Goal: Ask a question

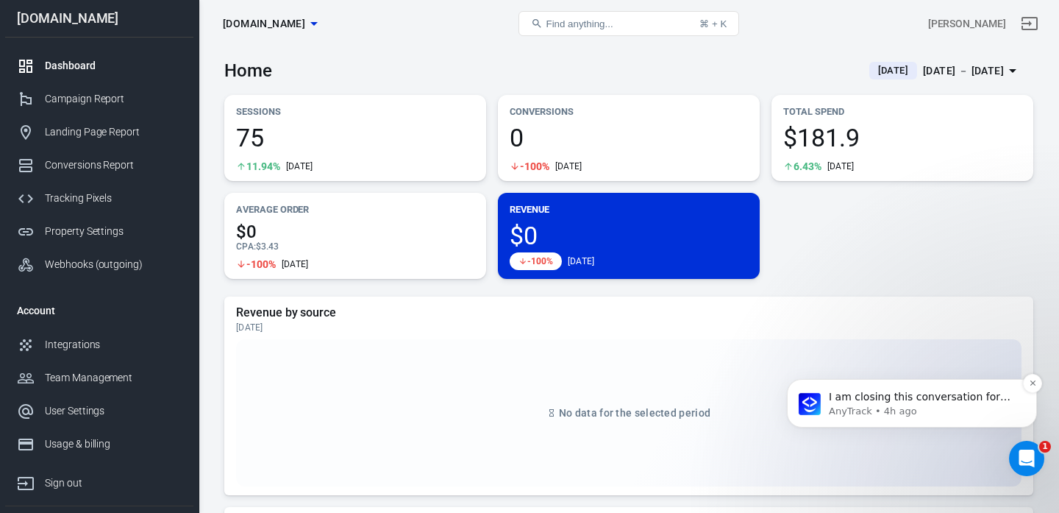
click at [884, 397] on p "I am closing this conversation for now. You can always respond later or start a…" at bounding box center [924, 397] width 190 height 15
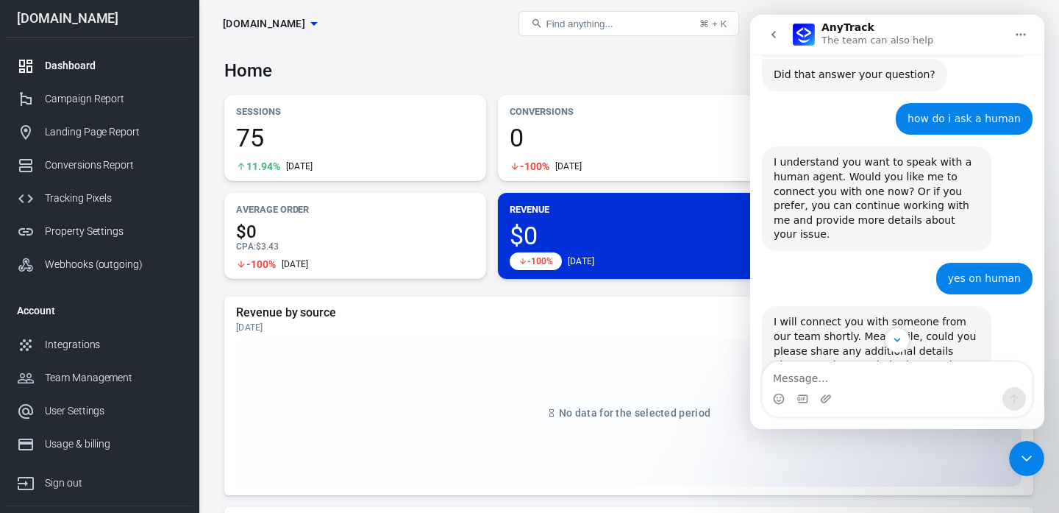
scroll to position [3410, 0]
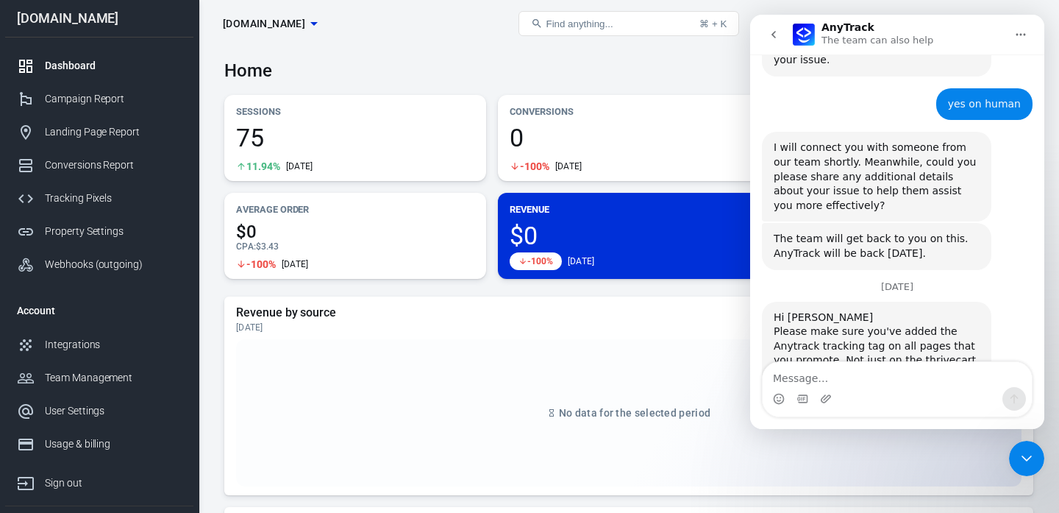
click at [882, 373] on textarea "Message…" at bounding box center [897, 374] width 269 height 25
click at [931, 412] on link "ThriveCart integration guide" at bounding box center [898, 418] width 146 height 12
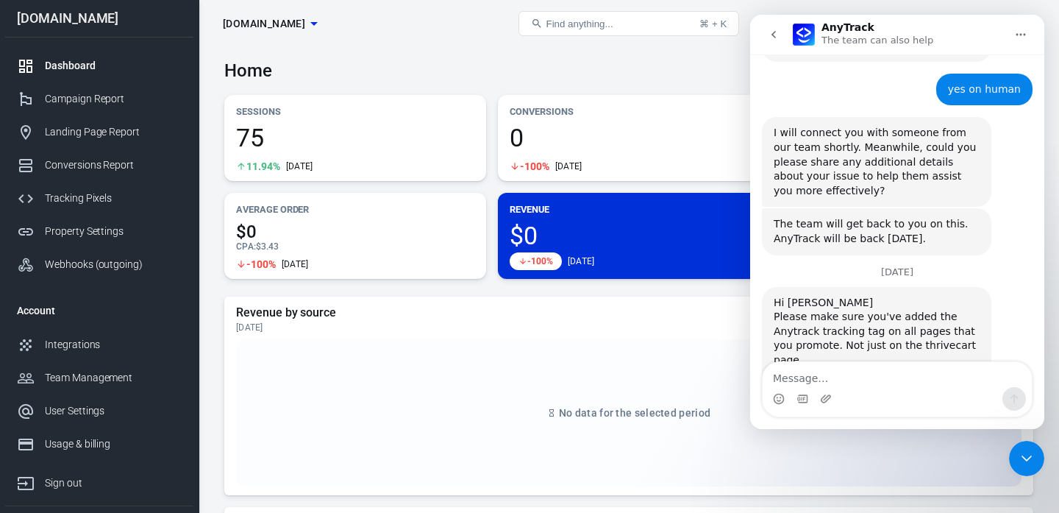
click at [780, 372] on textarea "Message…" at bounding box center [897, 374] width 269 height 25
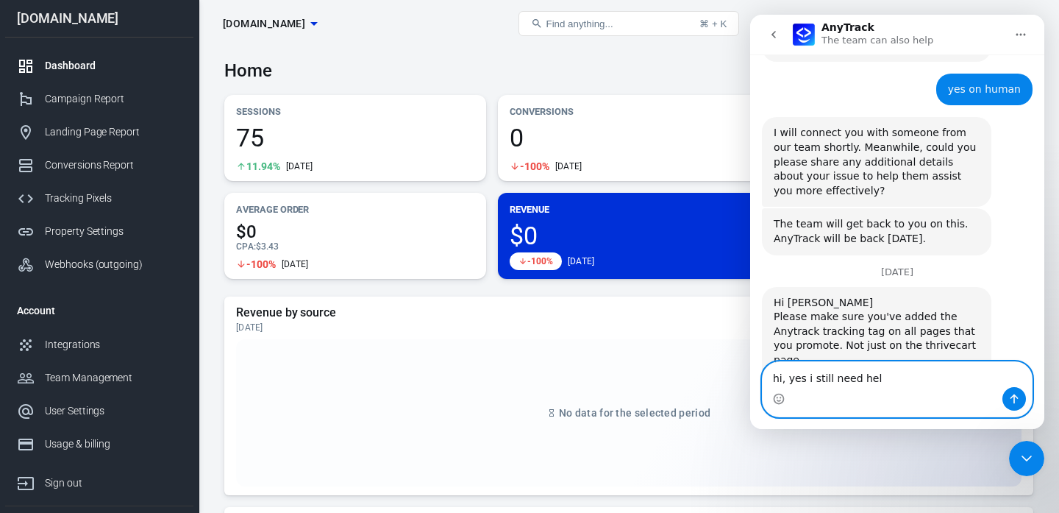
type textarea "hi, yes i still need help"
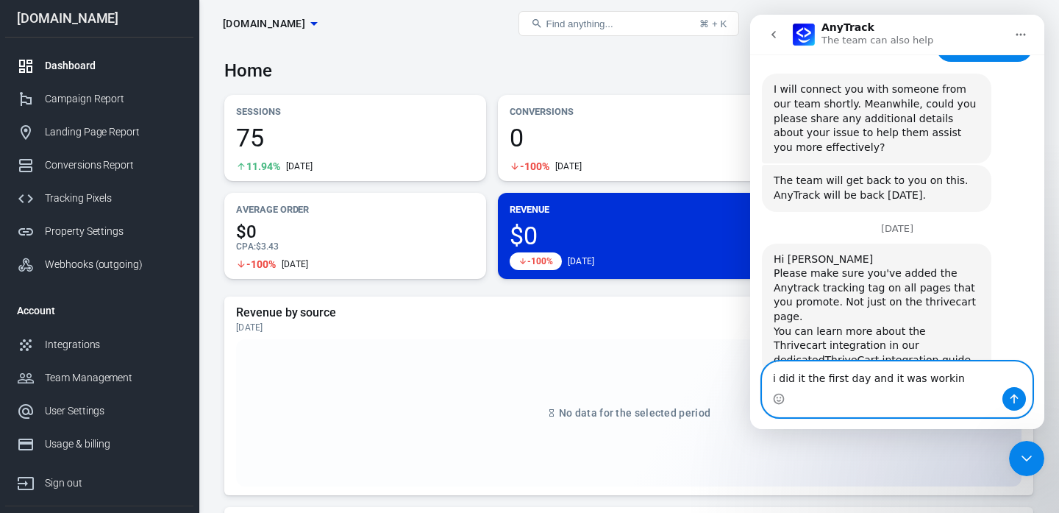
type textarea "i did it the first day and it was working"
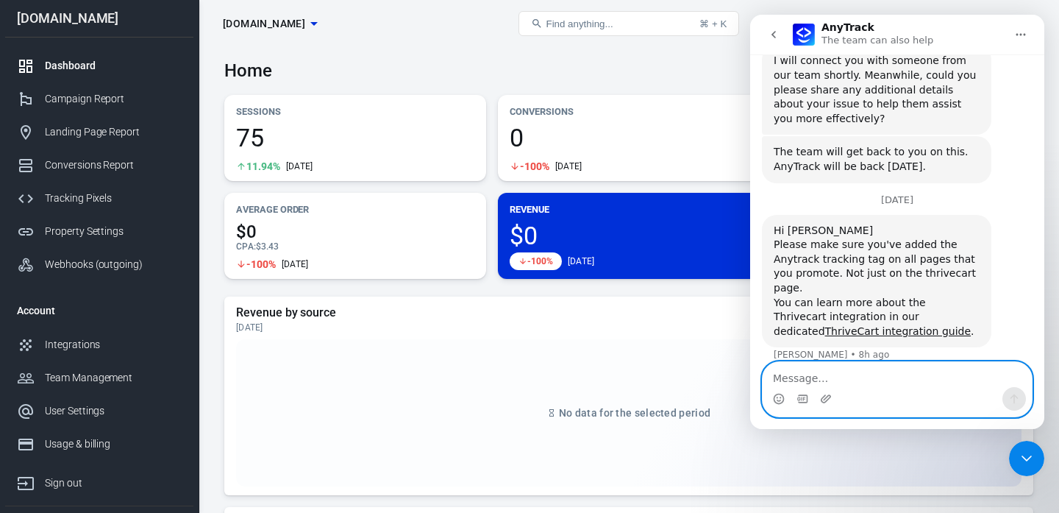
scroll to position [3502, 0]
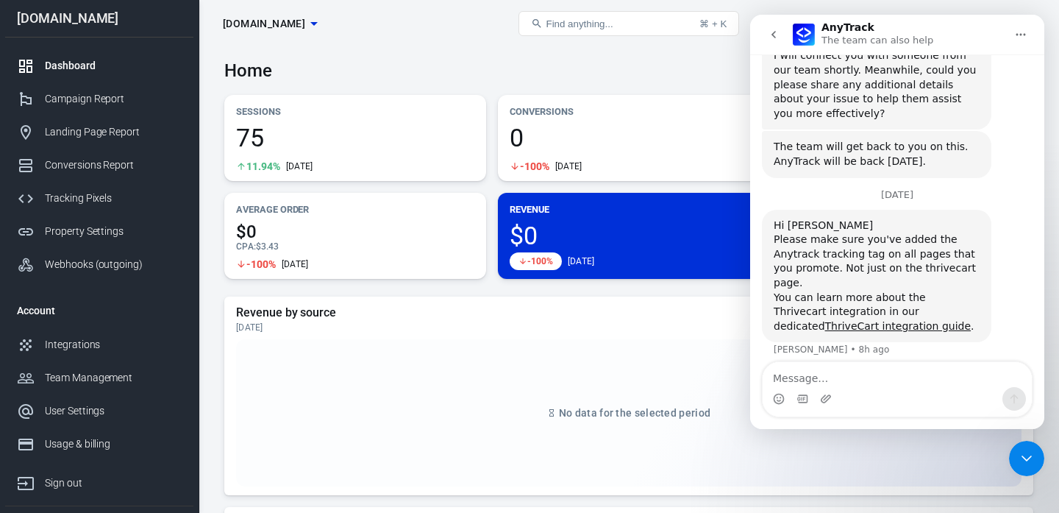
click at [597, 71] on div "Home [DATE] [DATE] － [DATE]" at bounding box center [628, 65] width 809 height 36
click at [1024, 449] on div "Close Intercom Messenger" at bounding box center [1026, 458] width 35 height 35
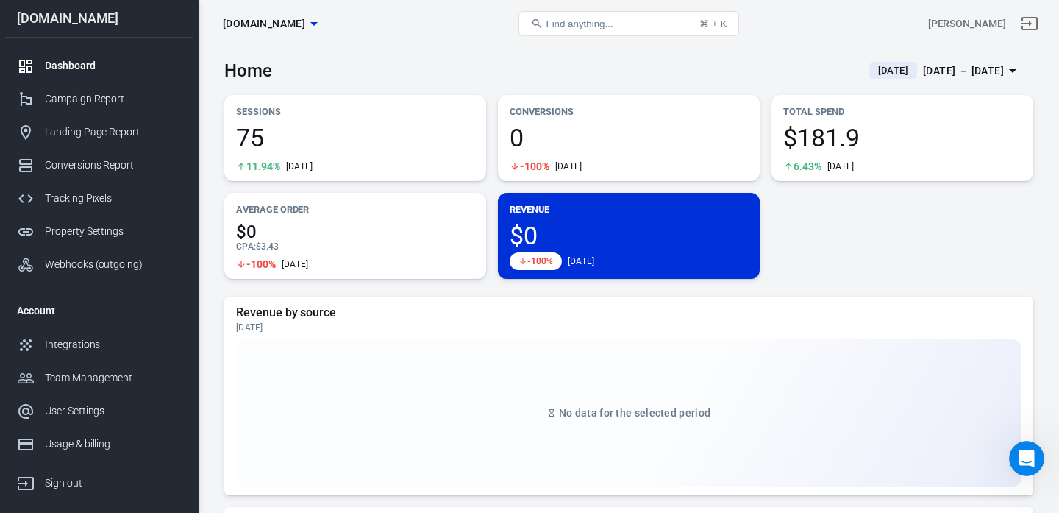
scroll to position [3487, 0]
click at [998, 63] on div "[DATE] － [DATE]" at bounding box center [963, 71] width 81 height 18
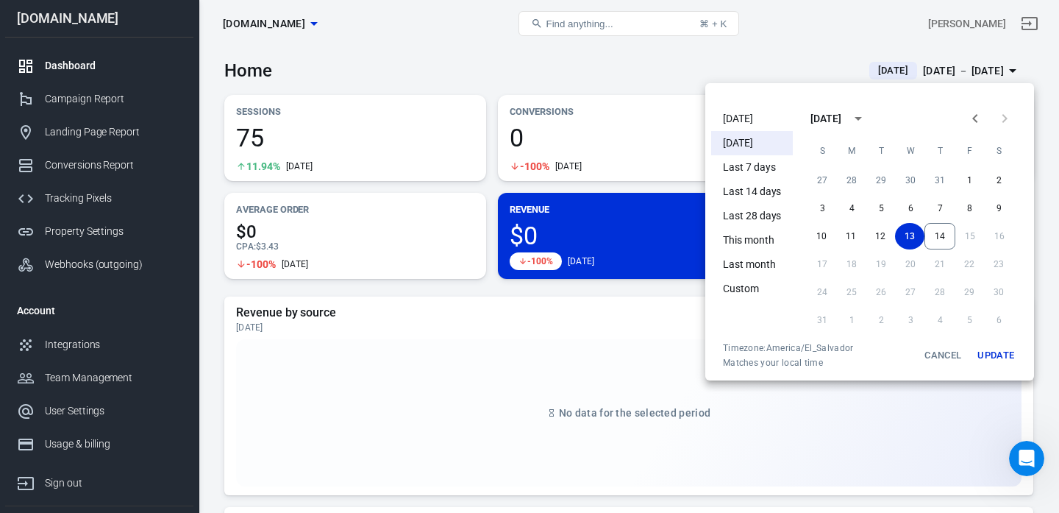
click at [748, 115] on li "[DATE]" at bounding box center [752, 119] width 82 height 24
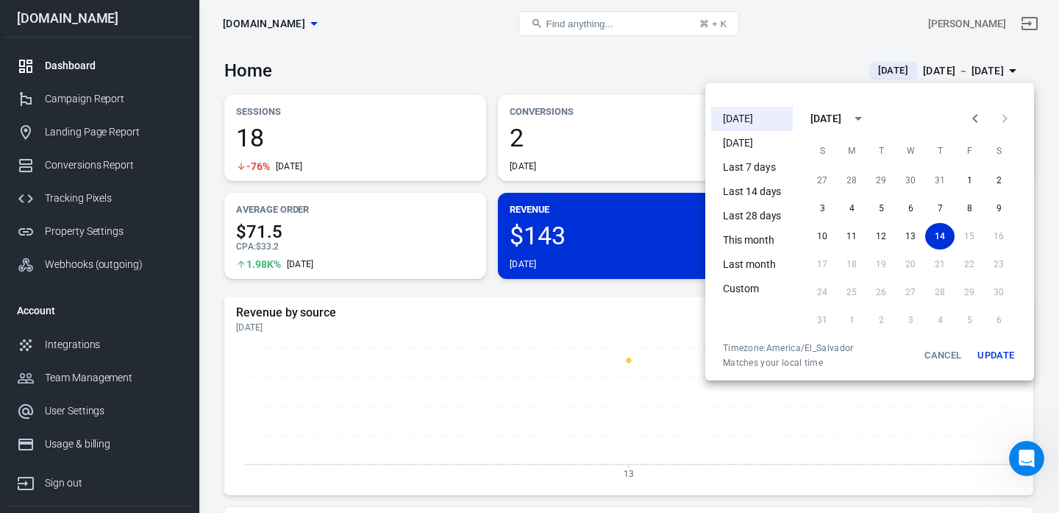
click at [559, 335] on div at bounding box center [529, 256] width 1059 height 513
